Goal: Task Accomplishment & Management: Use online tool/utility

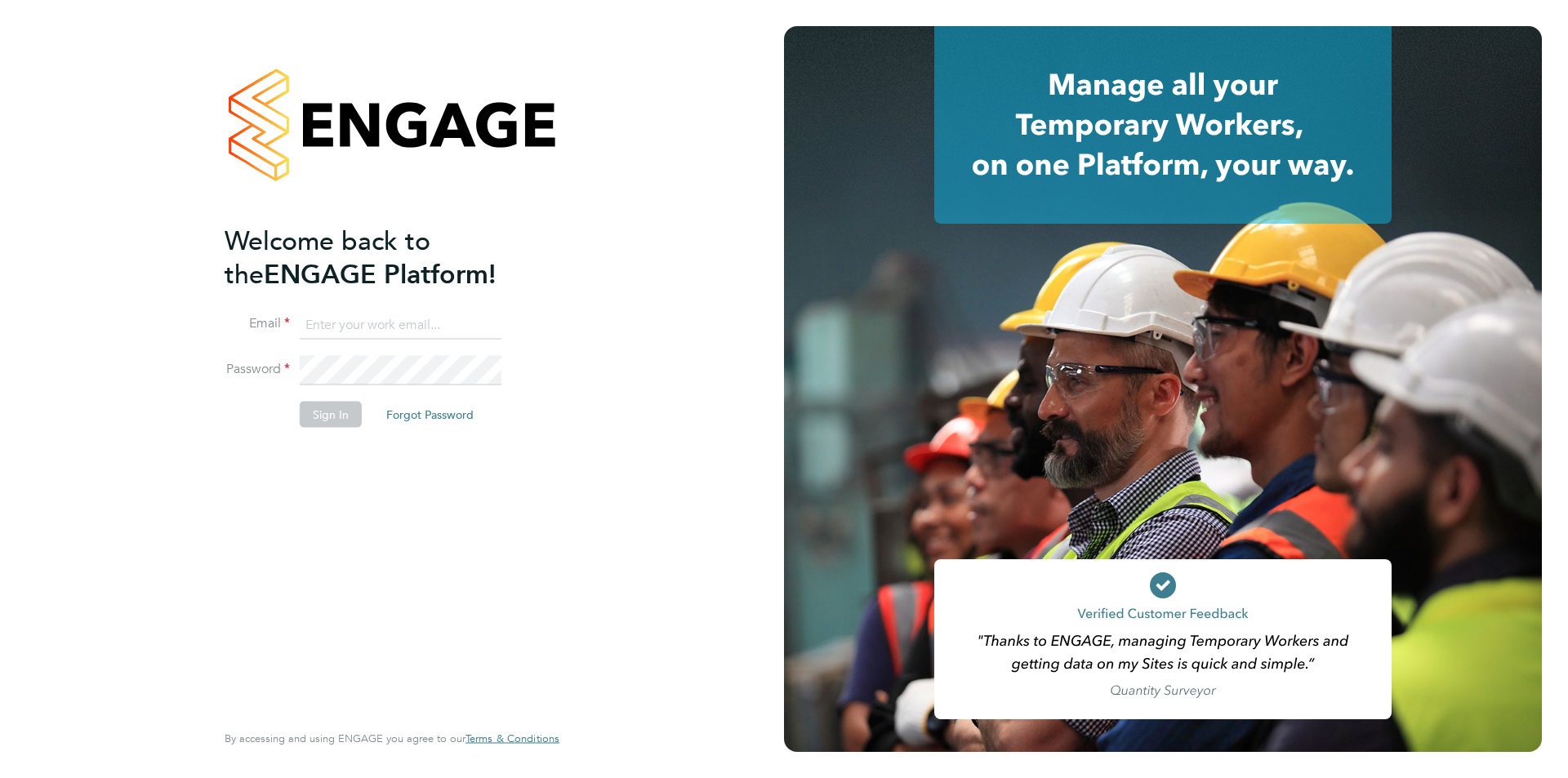
click at [403, 325] on input at bounding box center [400, 325] width 202 height 30
type input "[PERSON_NAME][EMAIL_ADDRESS][PERSON_NAME][PERSON_NAME][DOMAIN_NAME]"
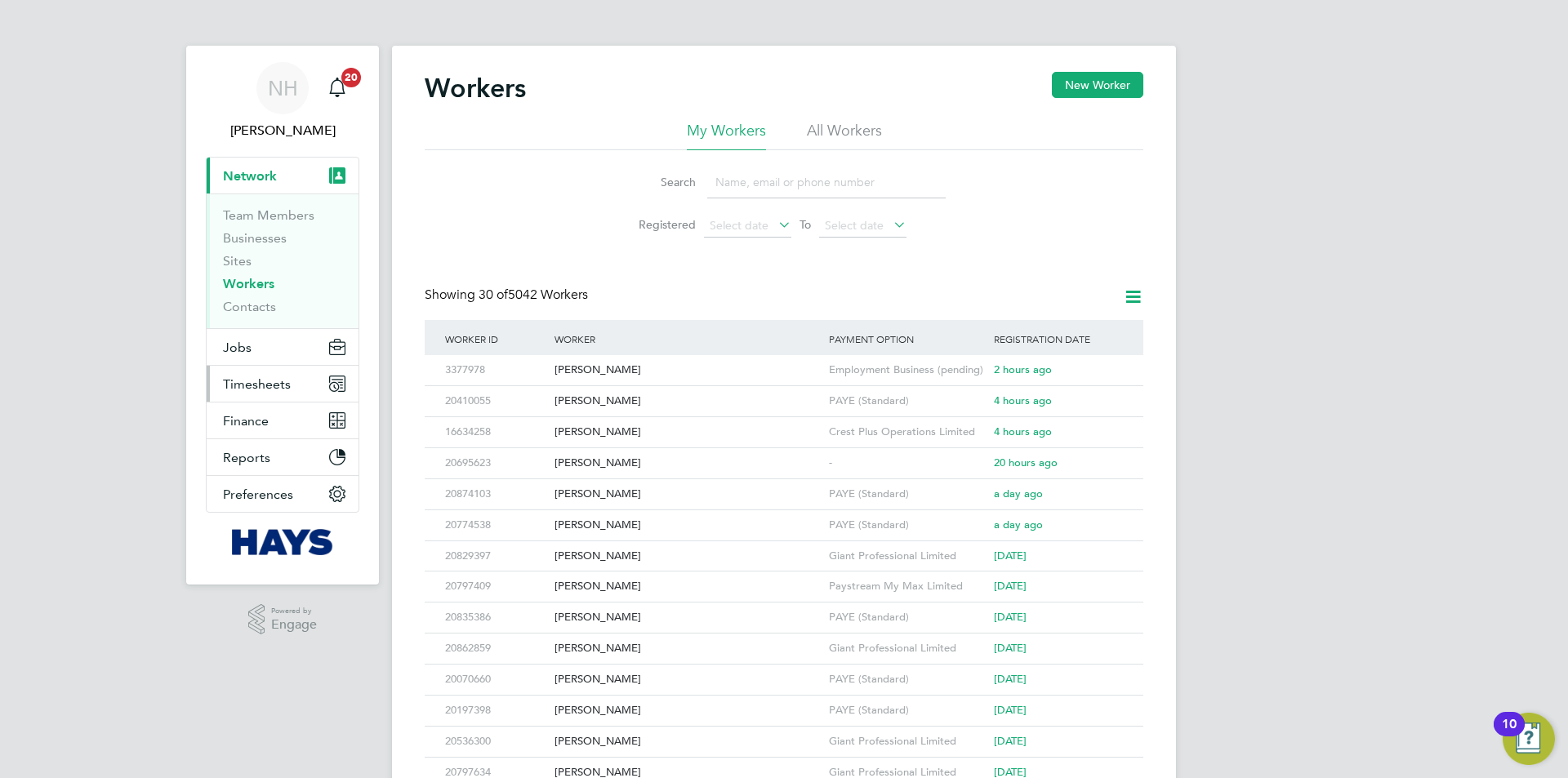
click at [236, 386] on span "Timesheets" at bounding box center [257, 384] width 68 height 15
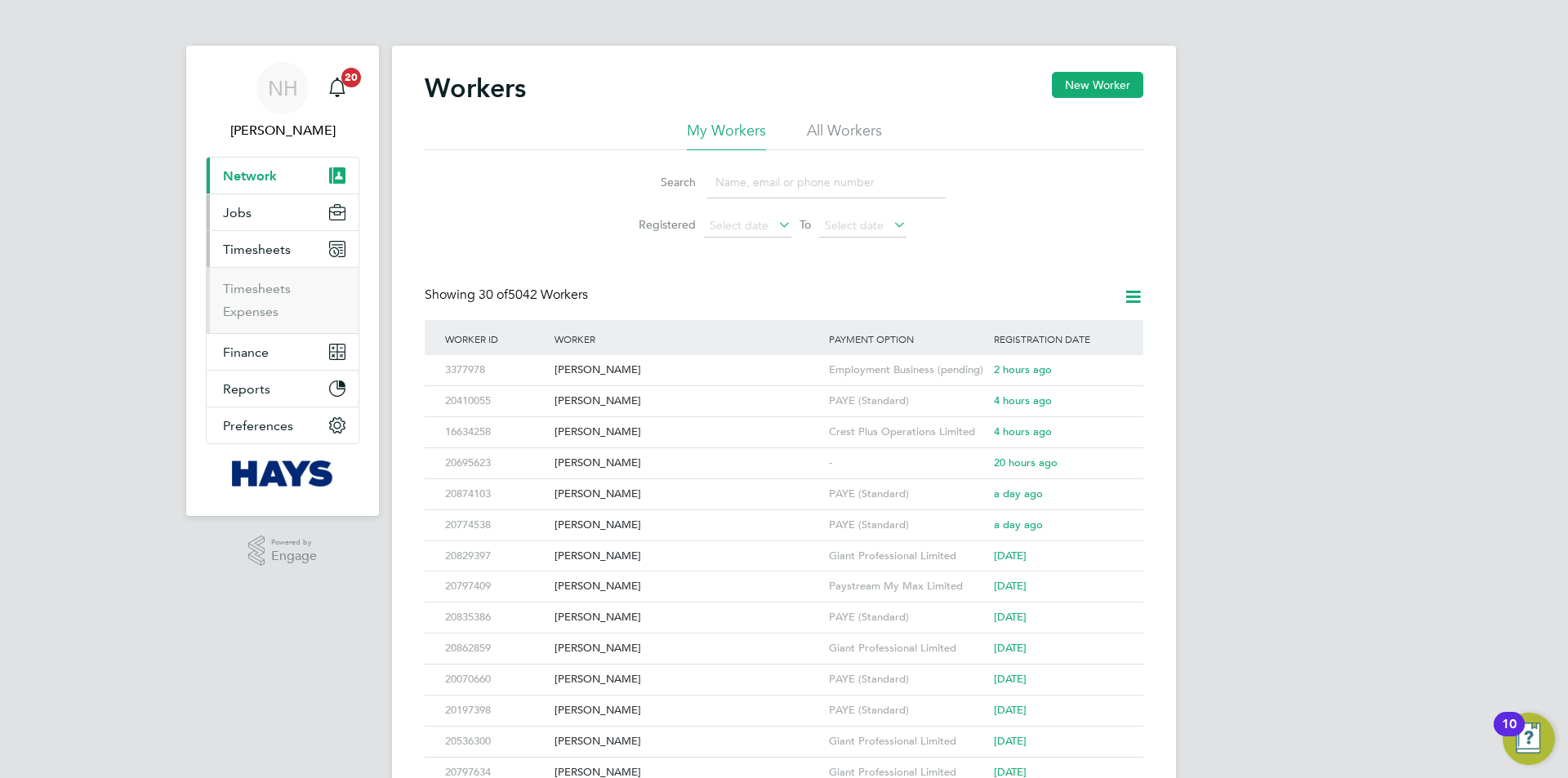
click at [253, 204] on button "Jobs" at bounding box center [283, 212] width 152 height 36
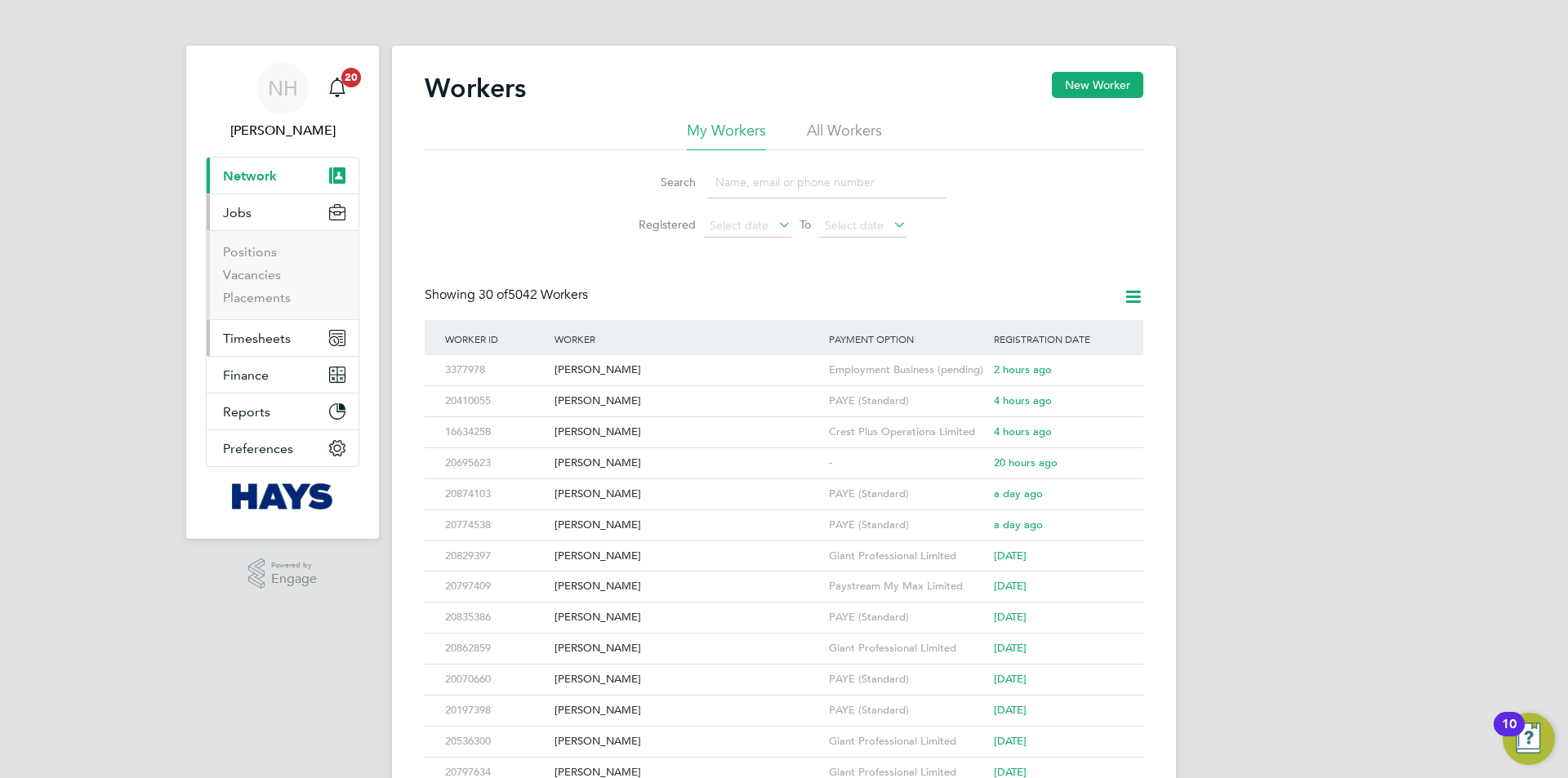
click at [261, 339] on span "Timesheets" at bounding box center [257, 339] width 68 height 15
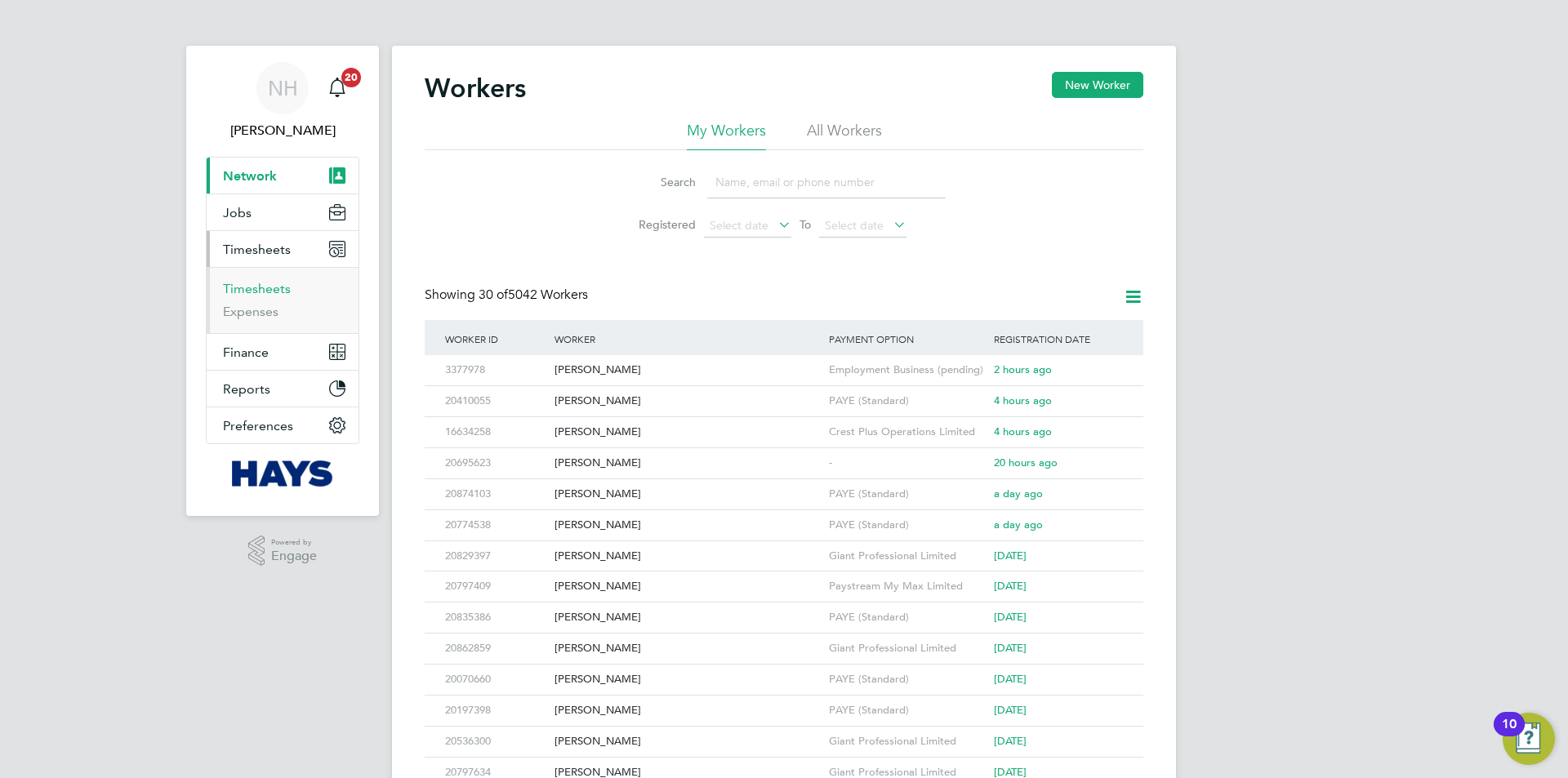
click at [259, 285] on link "Timesheets" at bounding box center [257, 289] width 68 height 15
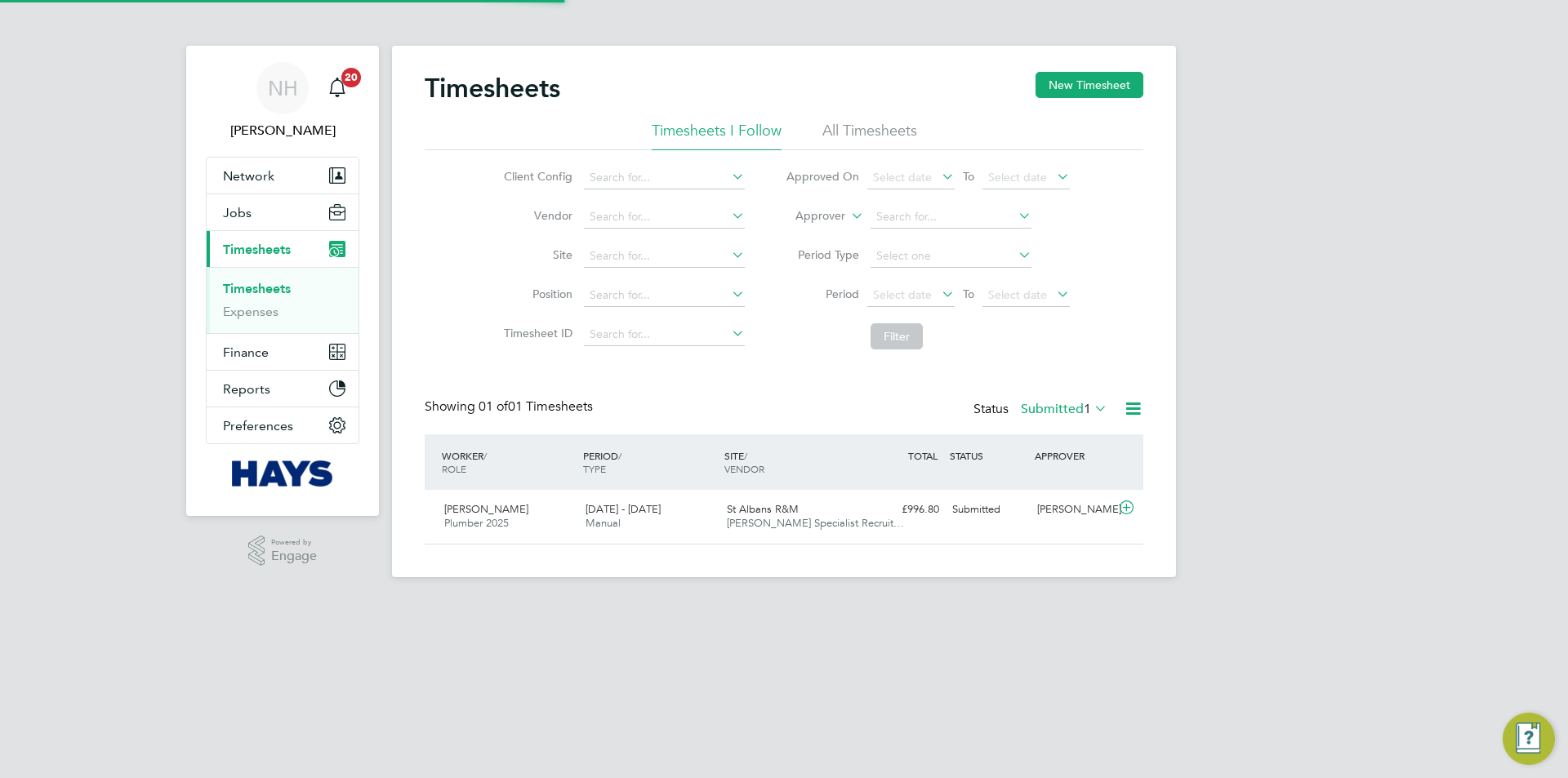
scroll to position [44, 142]
click at [914, 525] on div "Danyal Chohan Plumber 2025 20 - 26 Sep 2025 20 - 26 Sep 2025 Manual St Albans R…" at bounding box center [784, 517] width 718 height 54
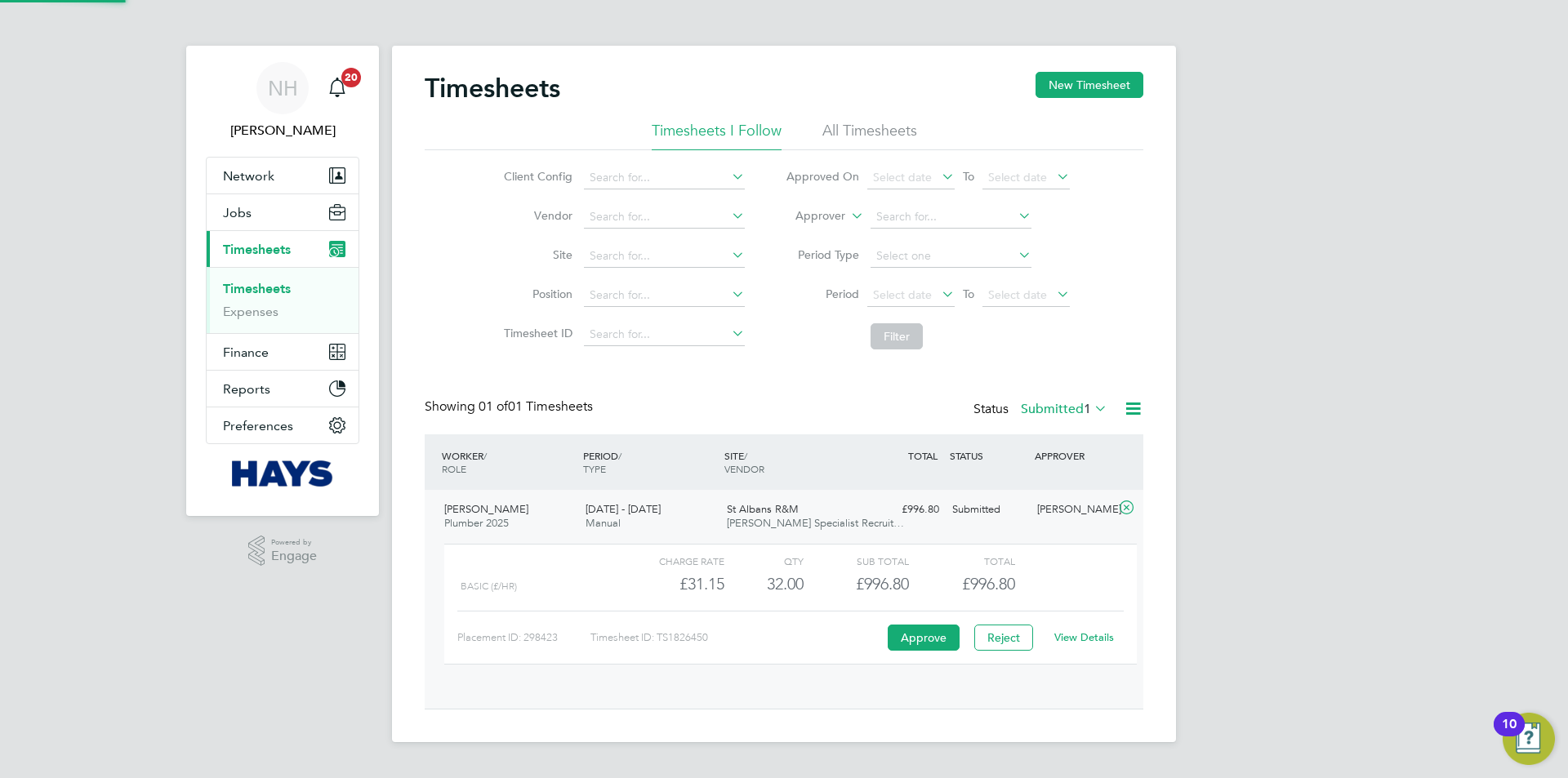
scroll to position [28, 159]
